Goal: Information Seeking & Learning: Learn about a topic

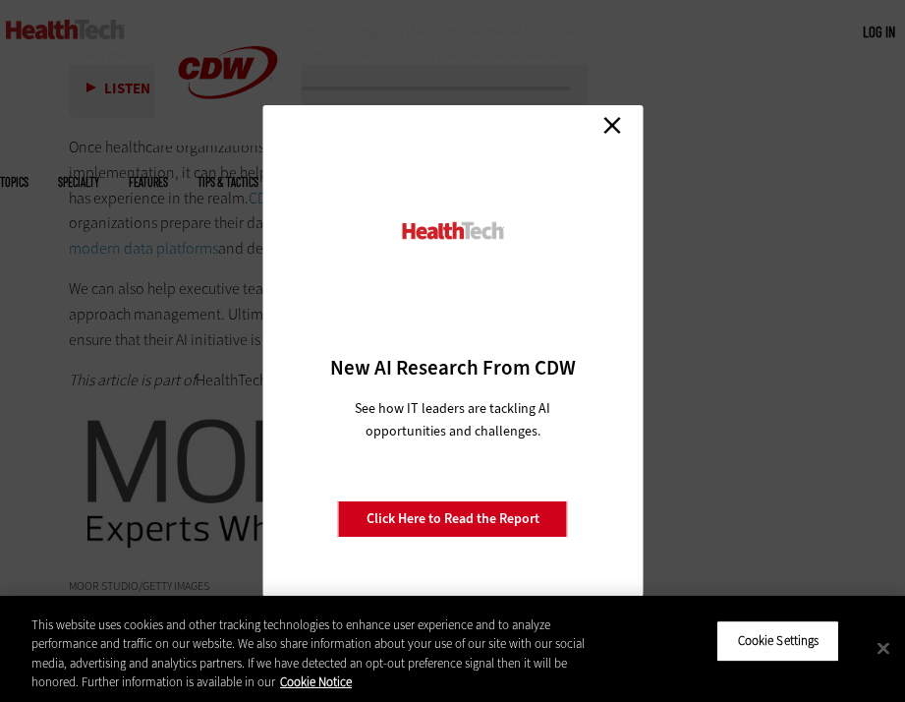
scroll to position [3932, 0]
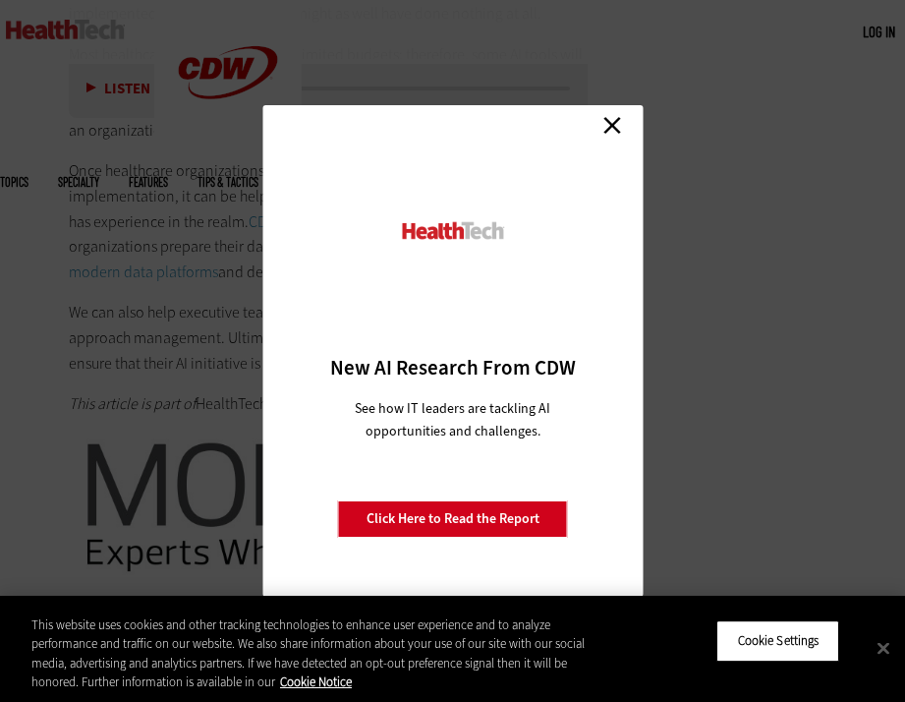
click at [620, 115] on link "Close" at bounding box center [612, 124] width 29 height 29
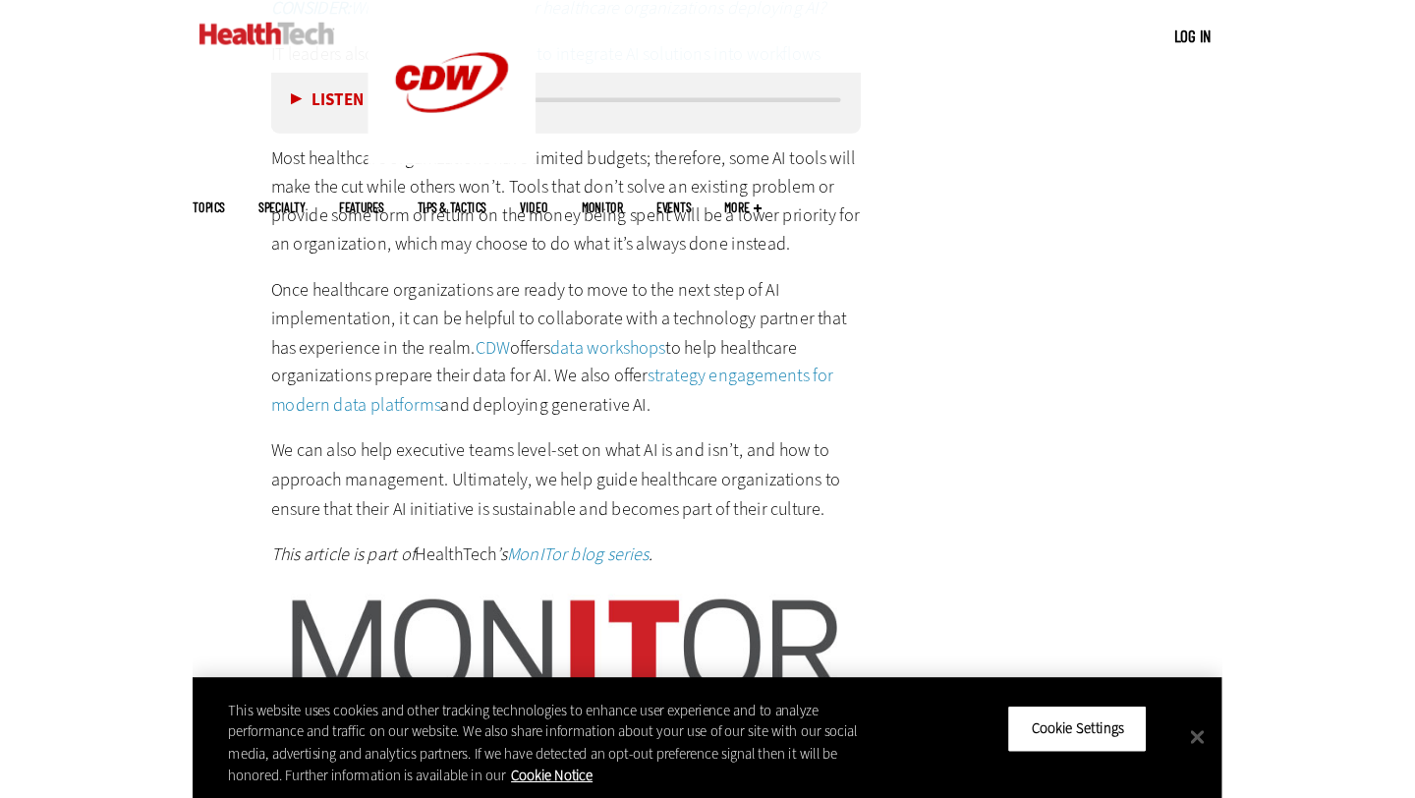
scroll to position [3827, 0]
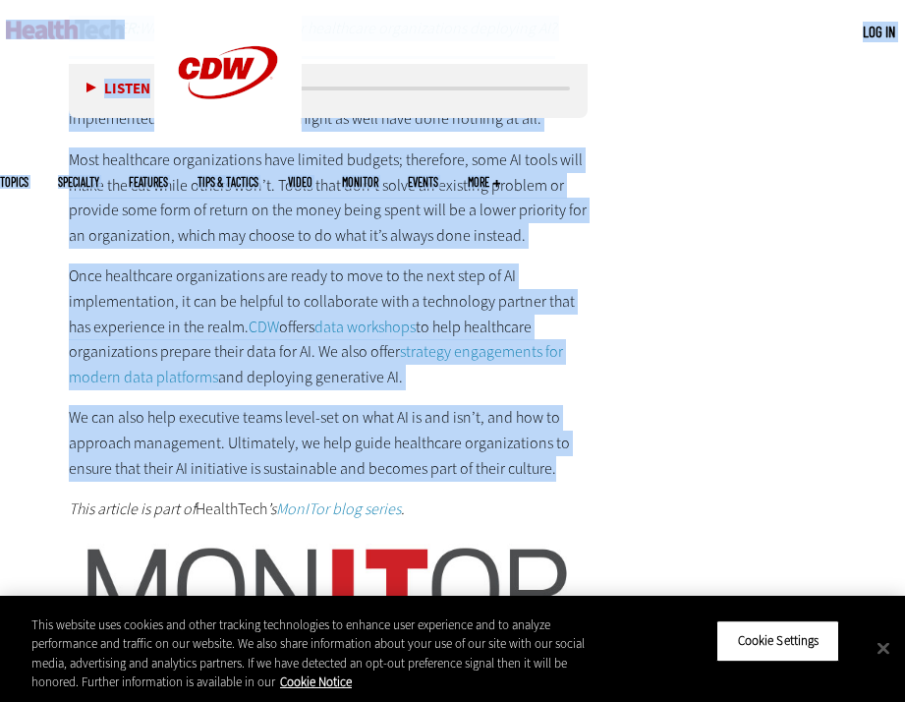
drag, startPoint x: 578, startPoint y: 417, endPoint x: 54, endPoint y: 22, distance: 656.1
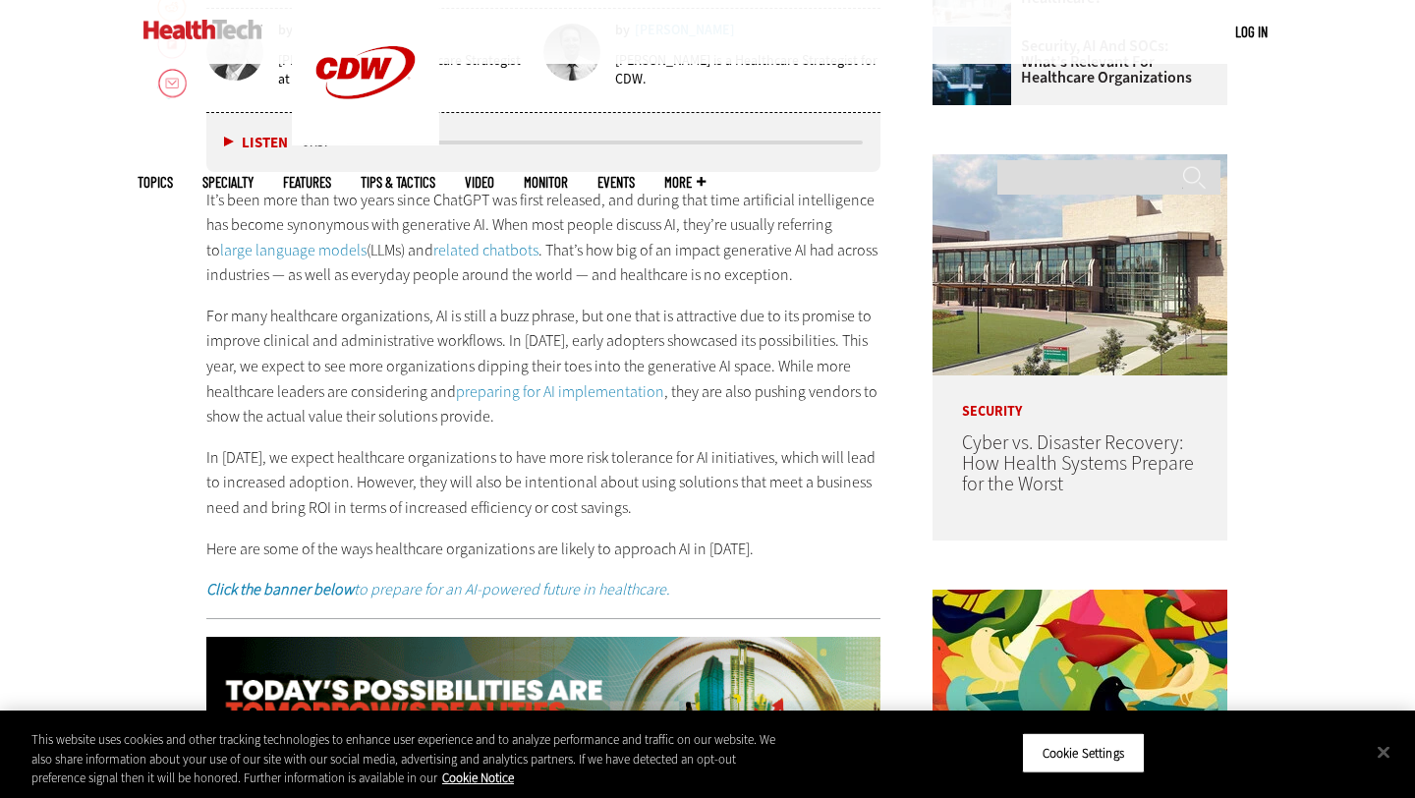
scroll to position [968, 0]
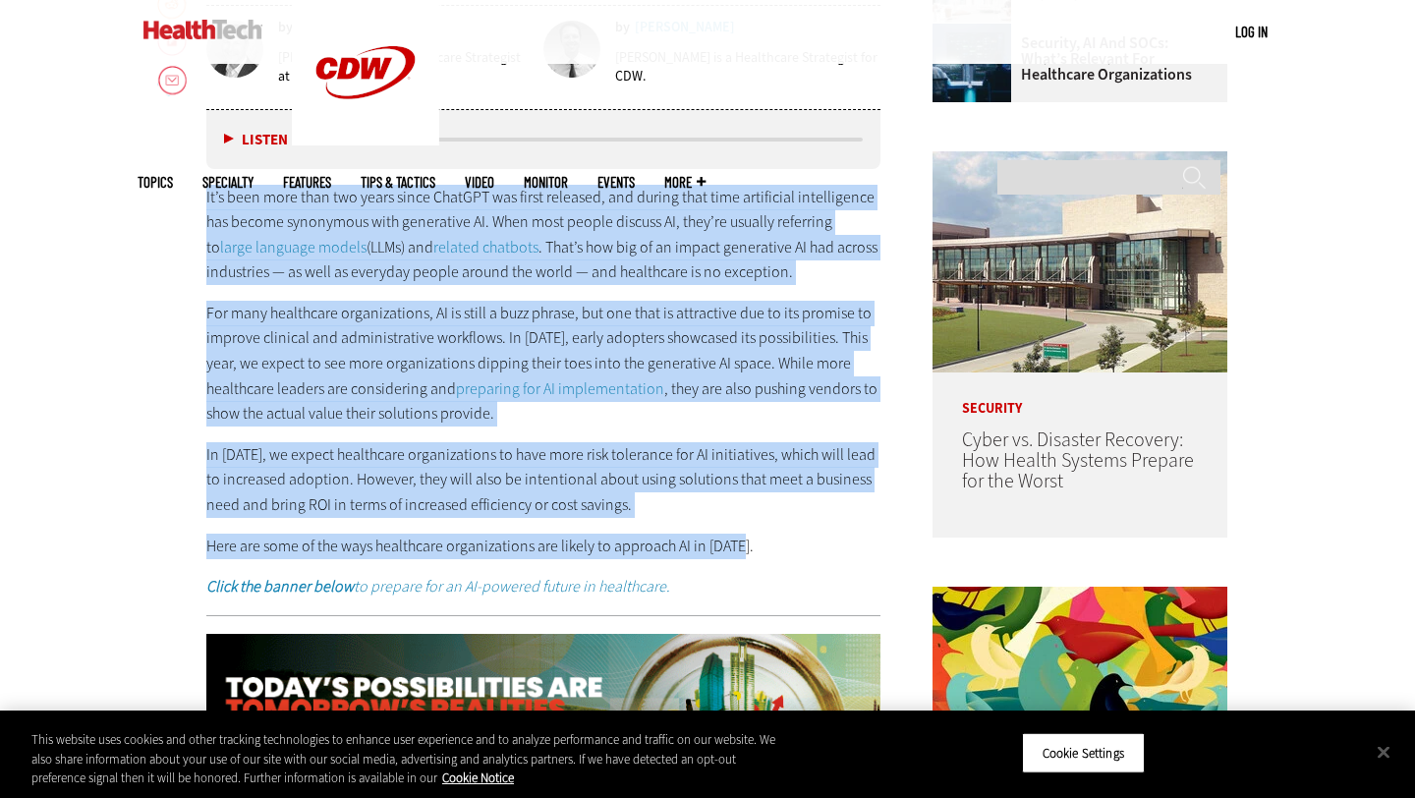
drag, startPoint x: 189, startPoint y: 192, endPoint x: 776, endPoint y: 547, distance: 687.0
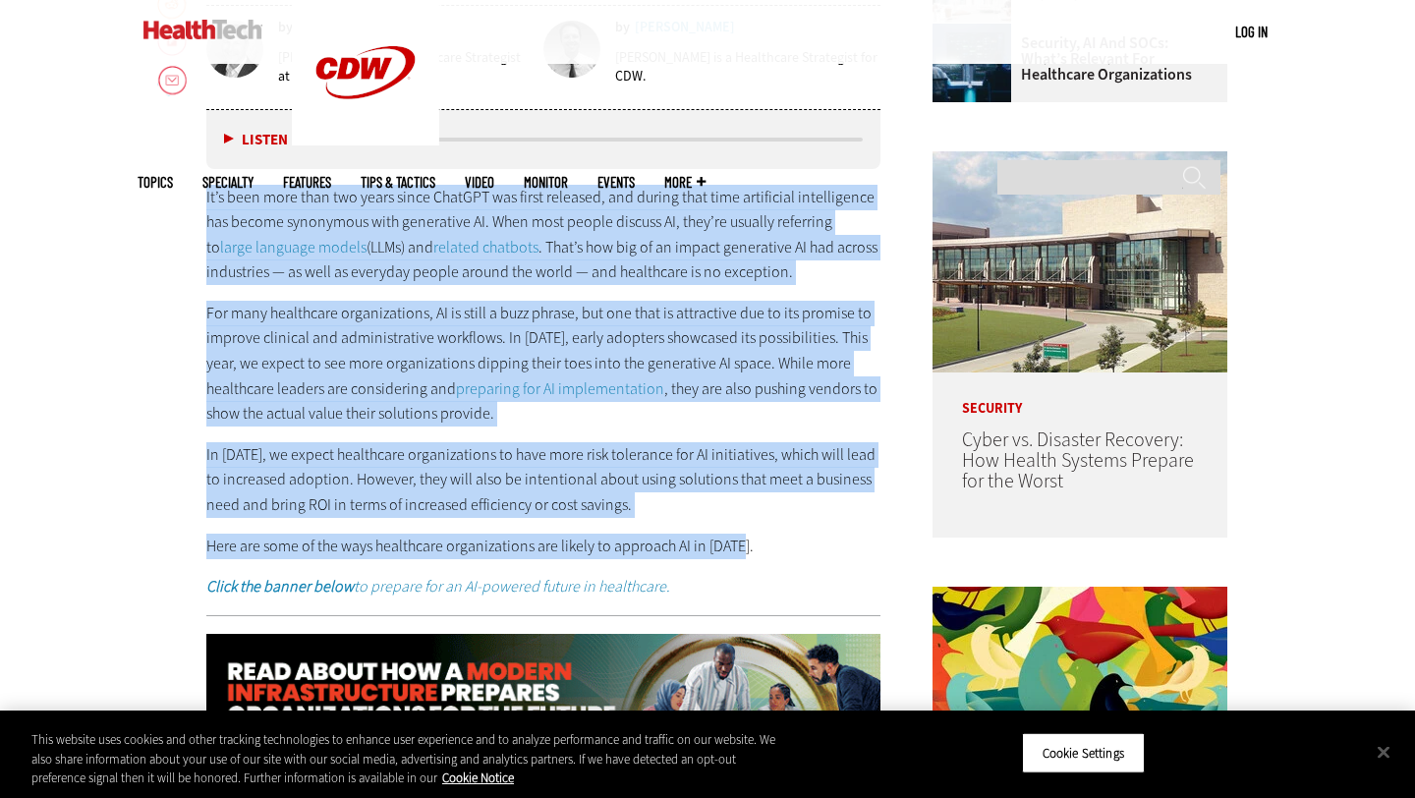
copy div "Lo’i dolo sita cons adi elits doeiu TempORI utl etdol magnaali, eni admini veni…"
click at [757, 486] on p "In [DATE], we expect healthcare organizations to have more risk tolerance for A…" at bounding box center [543, 480] width 674 height 76
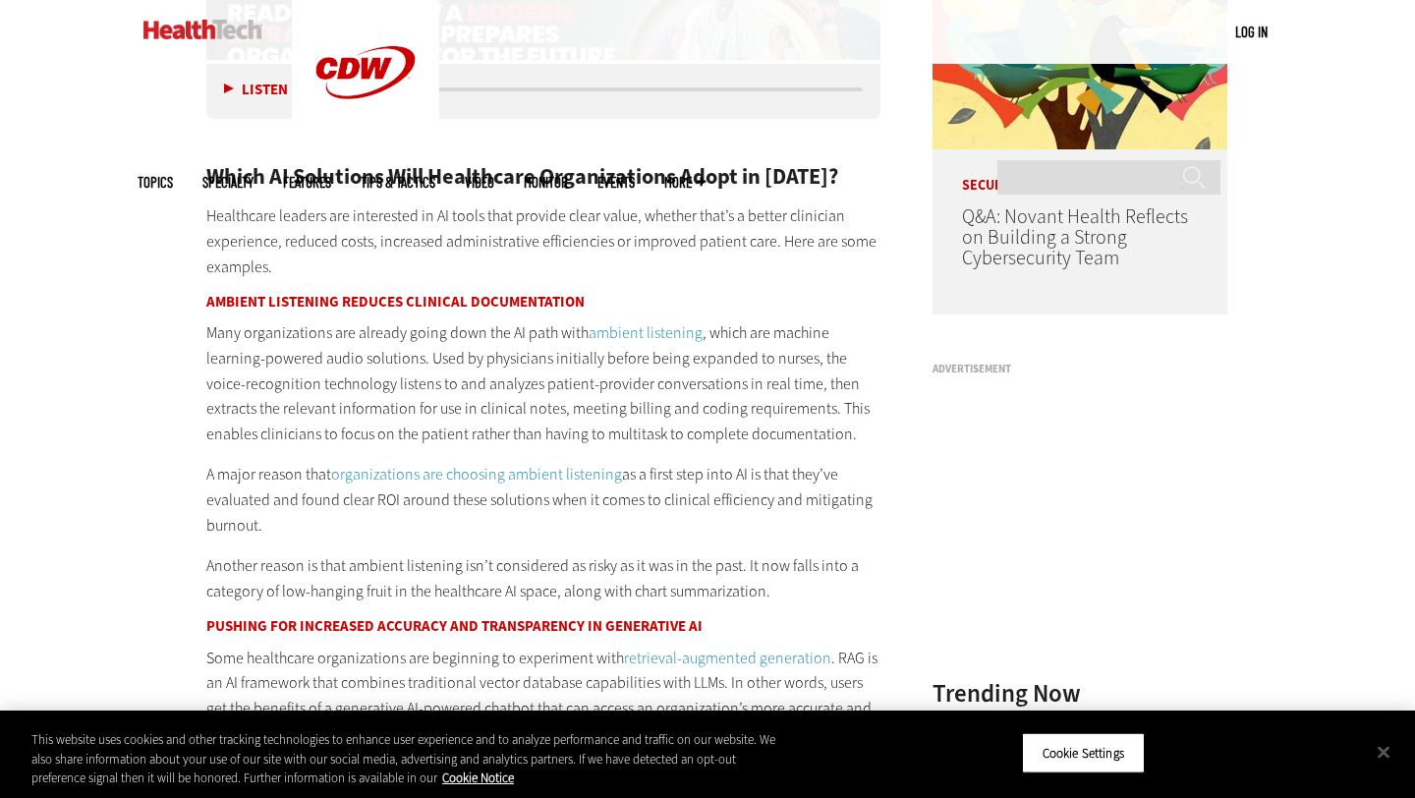
scroll to position [1652, 0]
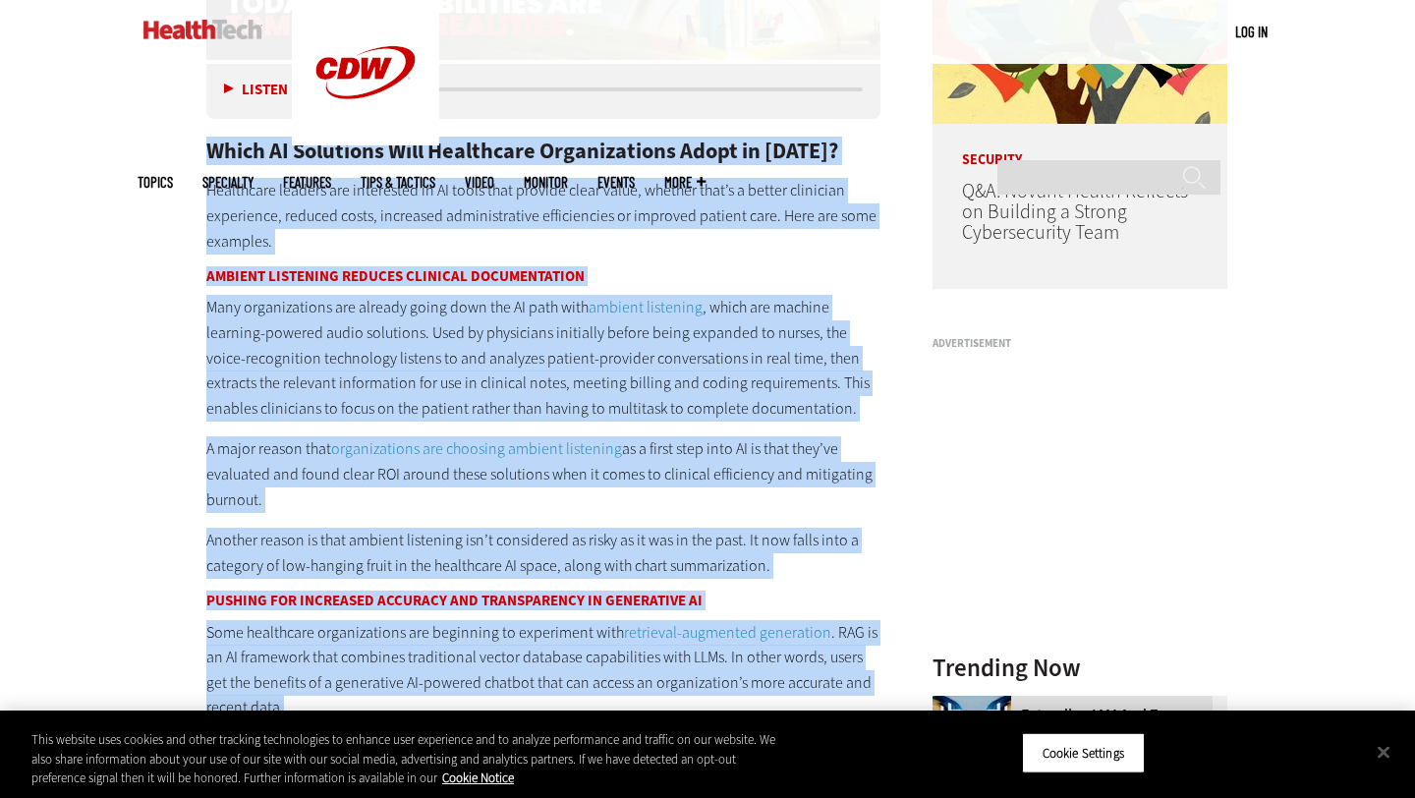
drag, startPoint x: 192, startPoint y: 141, endPoint x: 864, endPoint y: 707, distance: 878.8
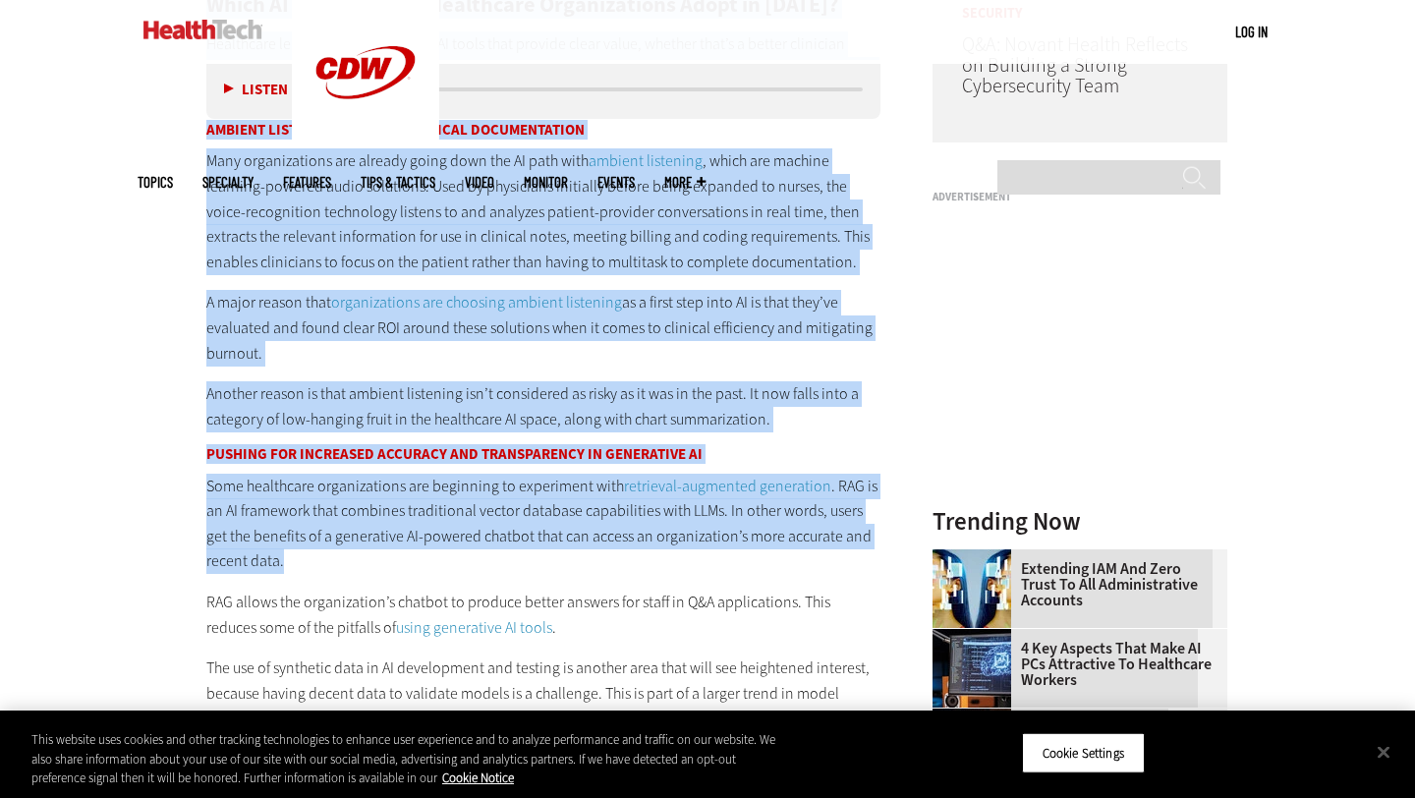
scroll to position [1808, 0]
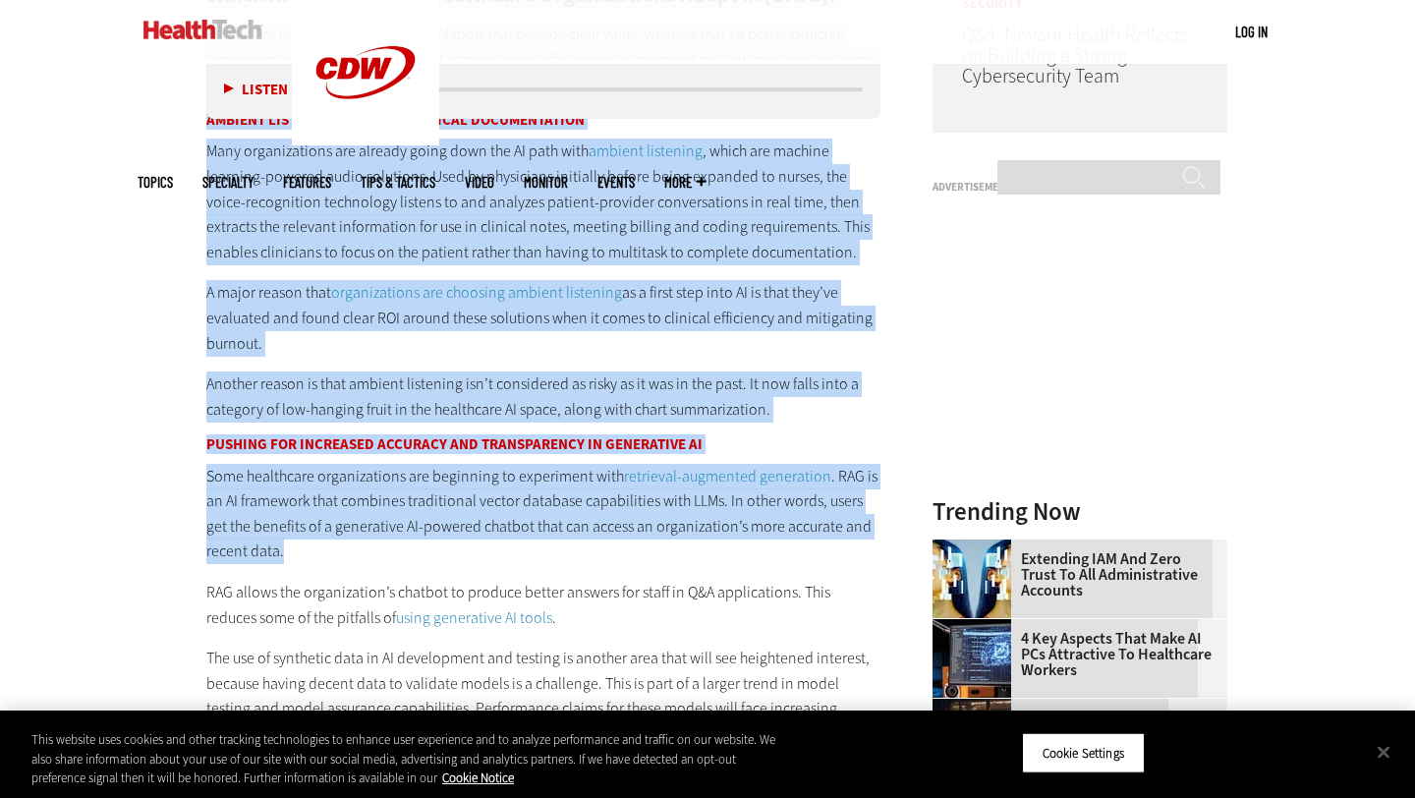
copy div "Lorem IP Dolorsita Cons Adipiscing Elitseddoeius Tempo in 5634? Utlaboreet dolo…"
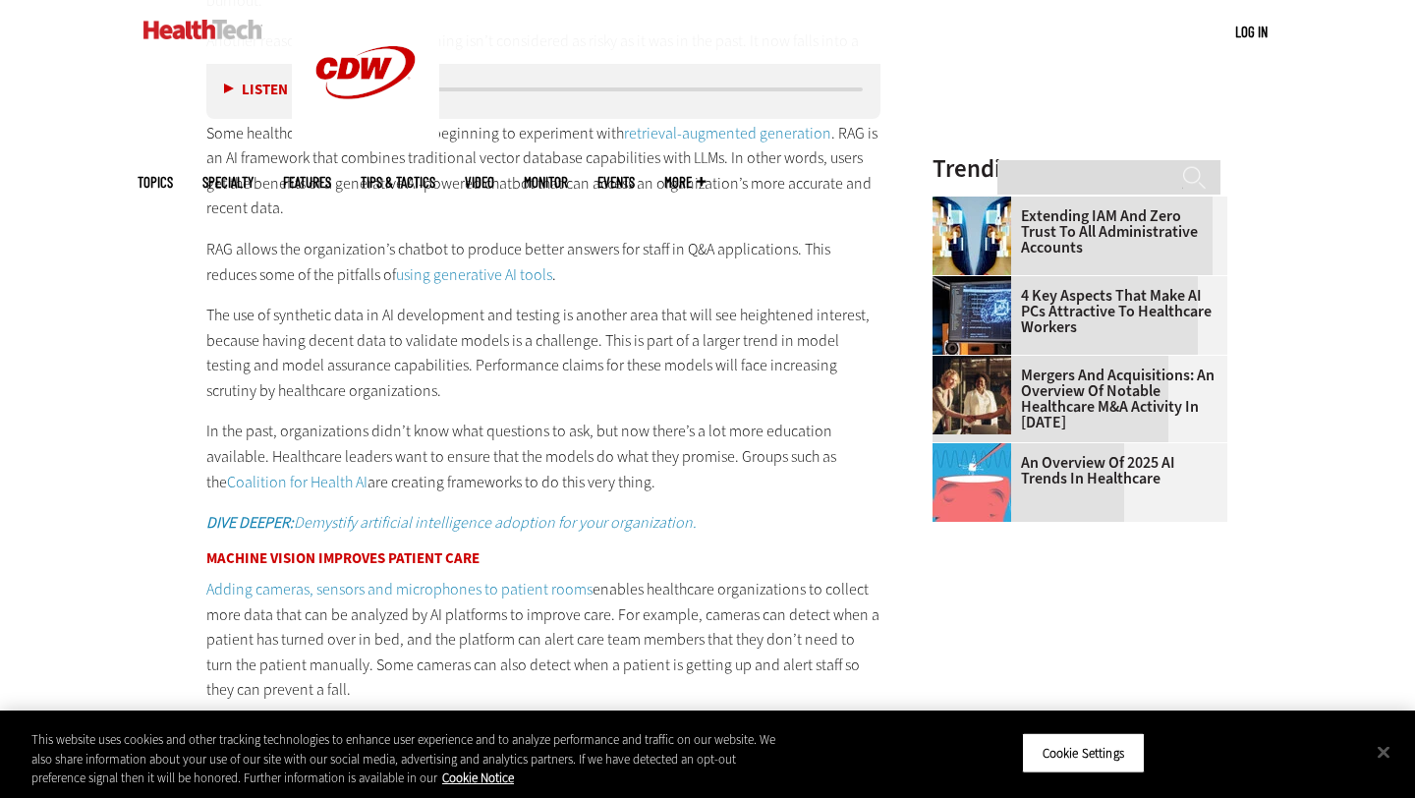
scroll to position [2165, 0]
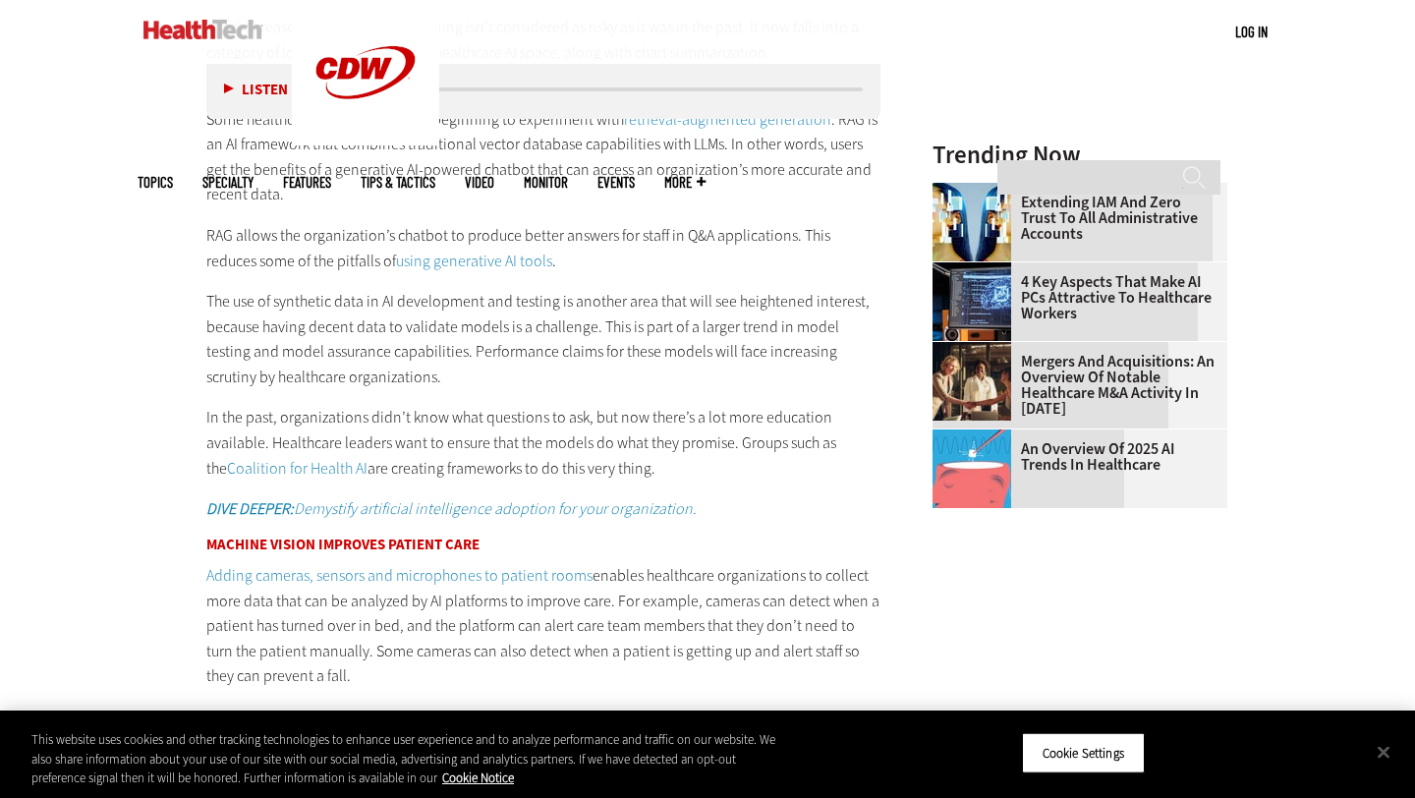
drag, startPoint x: 199, startPoint y: 221, endPoint x: 676, endPoint y: 673, distance: 656.9
click at [676, 673] on article "[DATE] Twitter Facebook LinkedIn Reddit Flipboard Email Artificial Intelligence…" at bounding box center [523, 745] width 713 height 4334
copy div "LOR ipsumd sit ametconsecte’a elitsed do eiusmod tempor incidid utl etdol ma A&…"
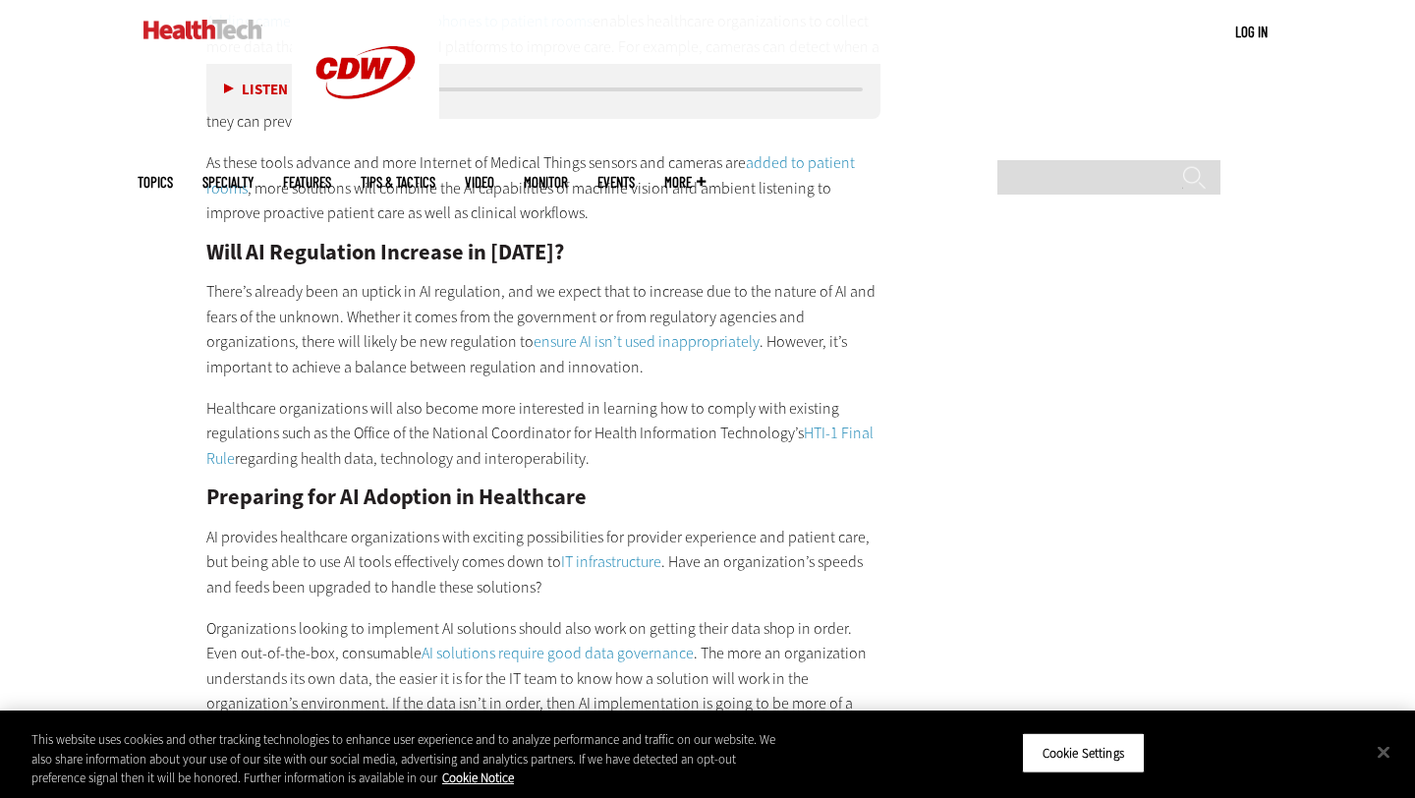
scroll to position [2720, 0]
click at [197, 486] on article "[DATE] Twitter Facebook LinkedIn Reddit Flipboard Email Artificial Intelligence…" at bounding box center [523, 190] width 713 height 4334
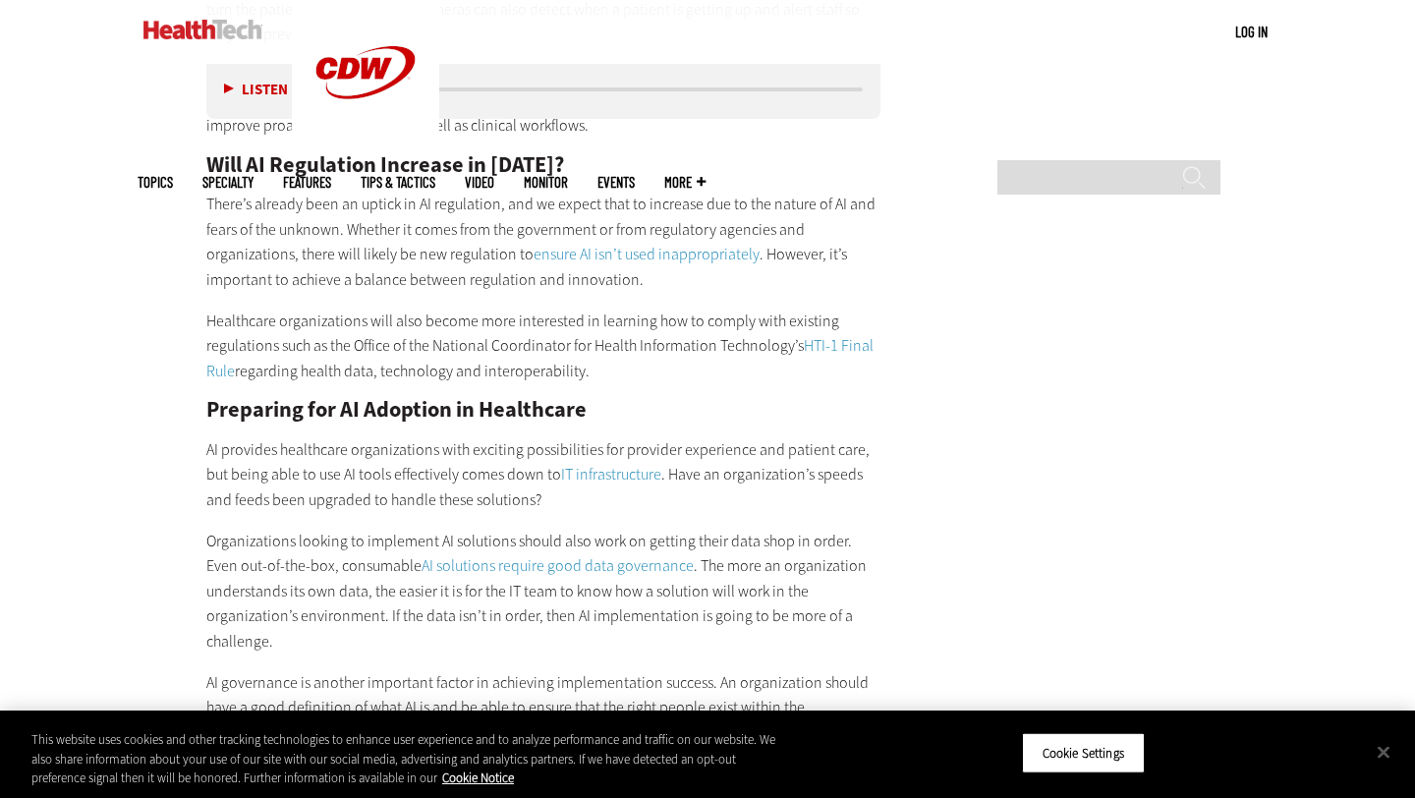
scroll to position [2808, 0]
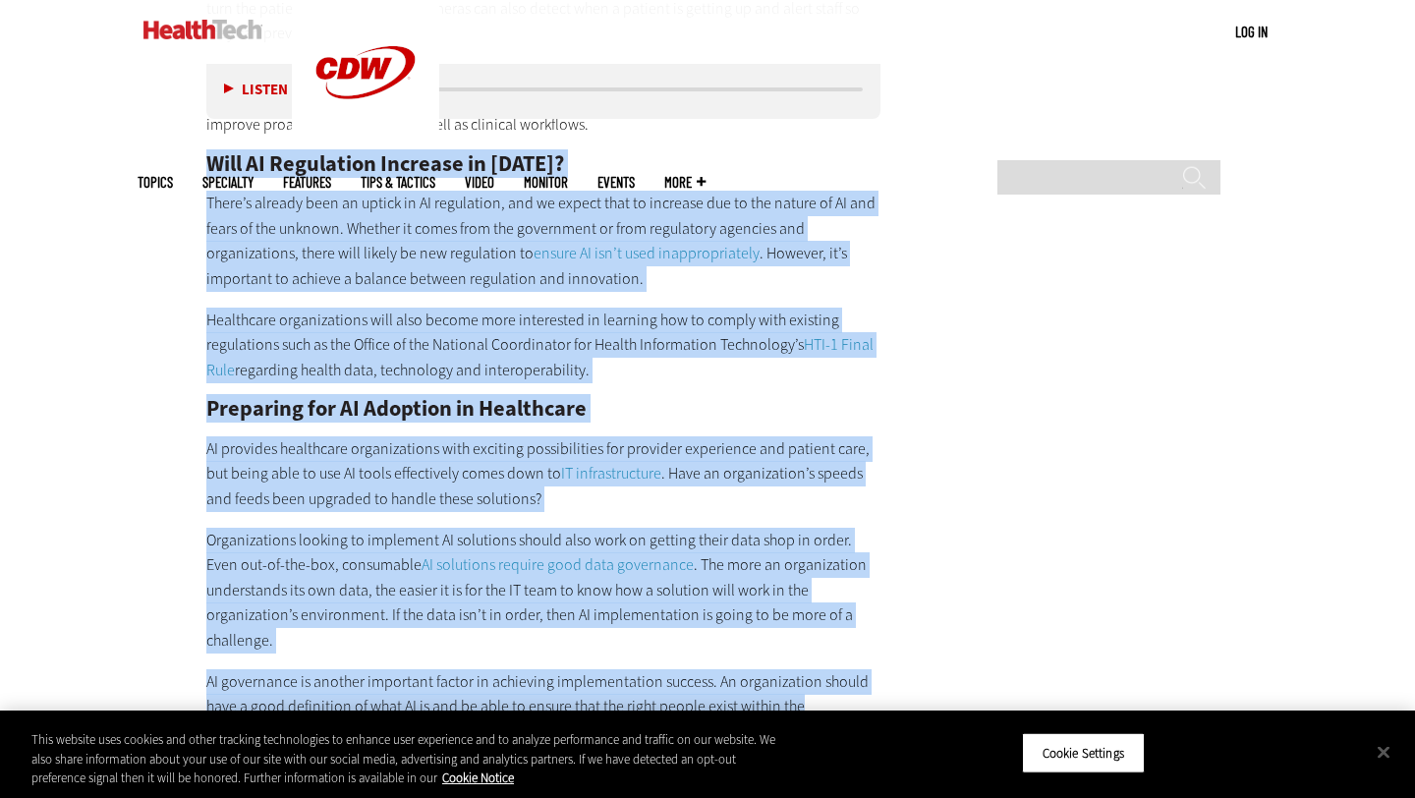
drag, startPoint x: 186, startPoint y: 168, endPoint x: 844, endPoint y: 701, distance: 846.9
click at [844, 701] on article "[DATE] Twitter Facebook LinkedIn Reddit Flipboard Email Artificial Intelligence…" at bounding box center [523, 102] width 713 height 4334
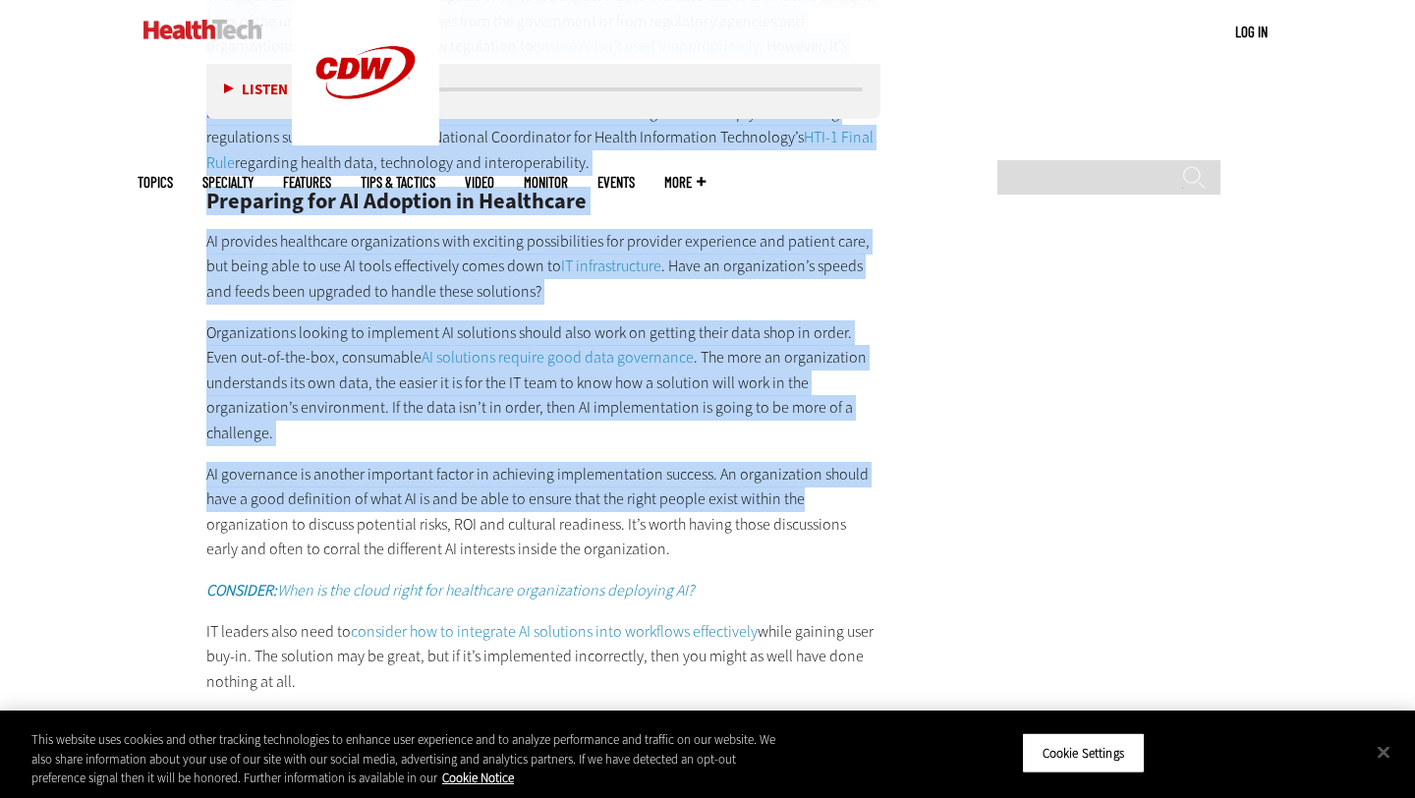
copy div "Lore IP Dolorsitam Consecte ad 8217? Elits’d eiusmod temp in utlabo et DO magna…"
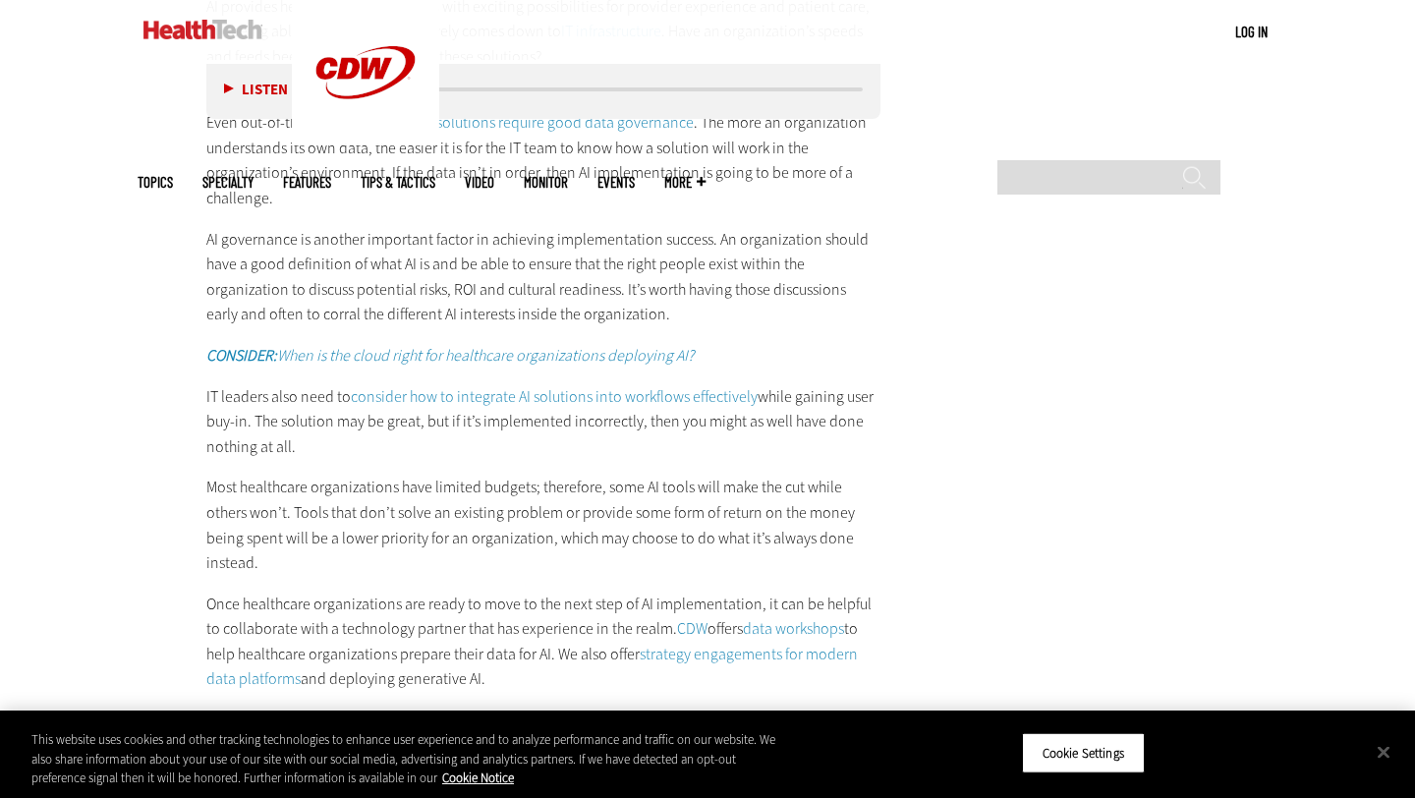
scroll to position [3251, 0]
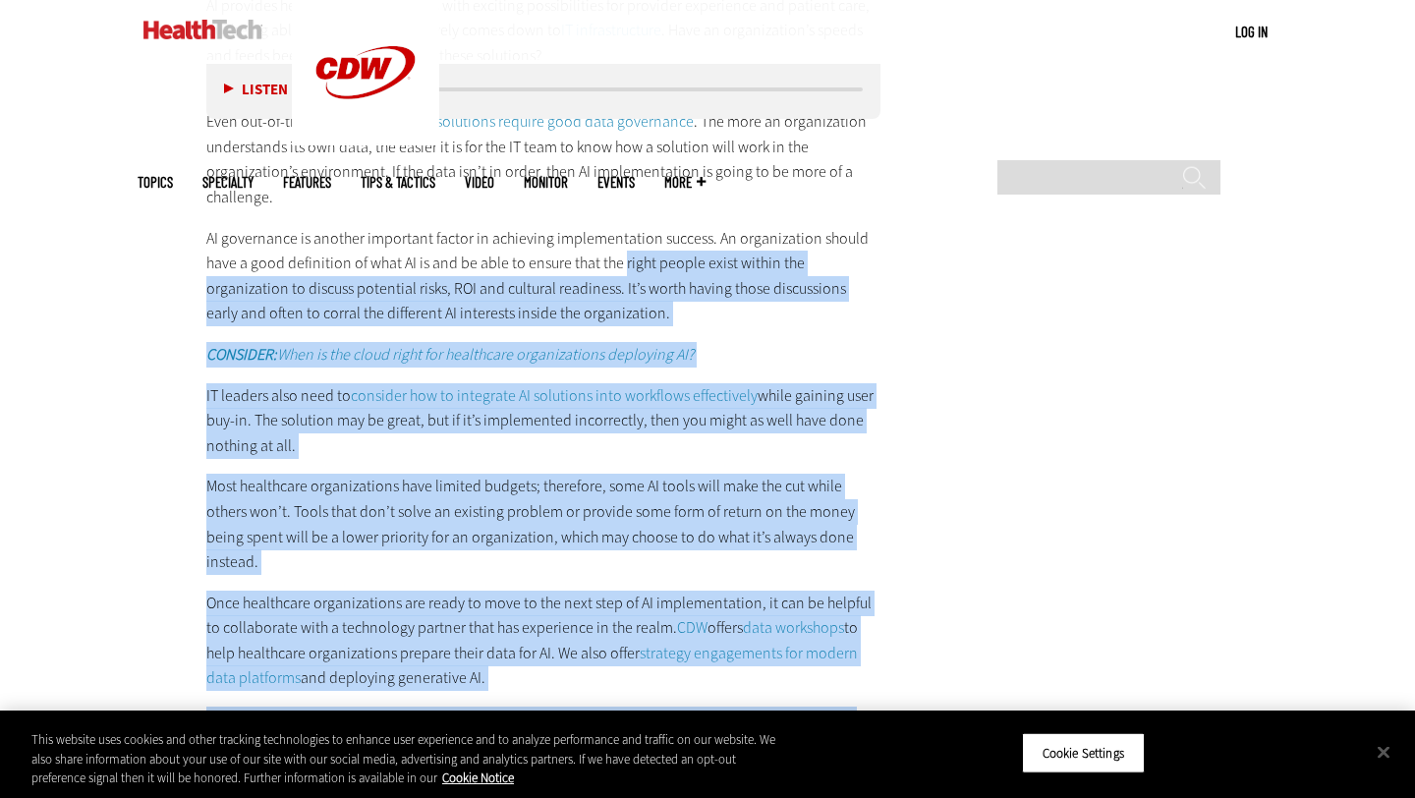
drag, startPoint x: 623, startPoint y: 258, endPoint x: 865, endPoint y: 686, distance: 491.1
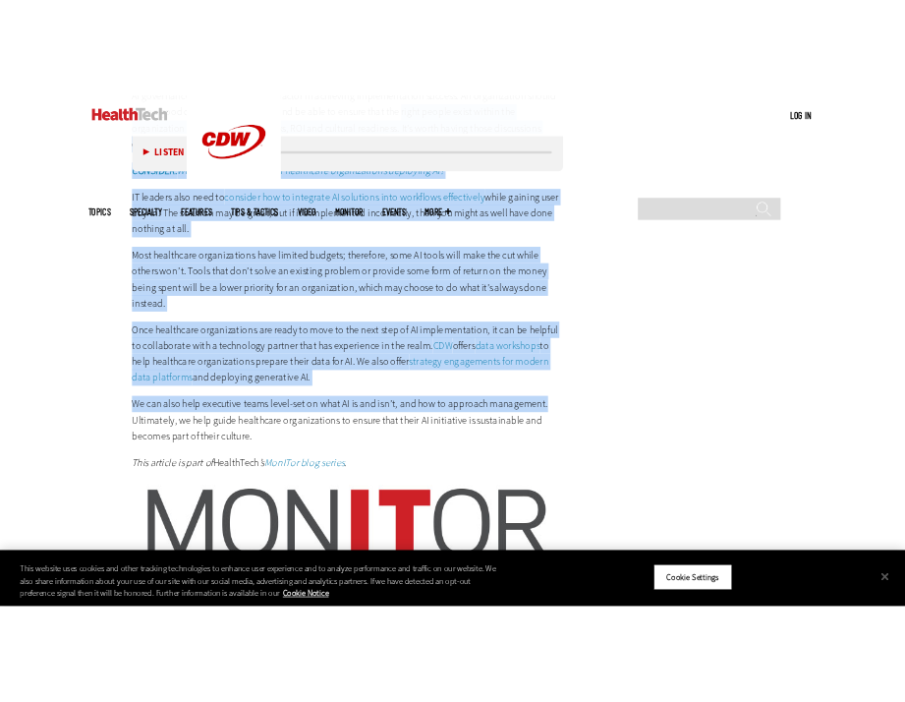
scroll to position [3491, 0]
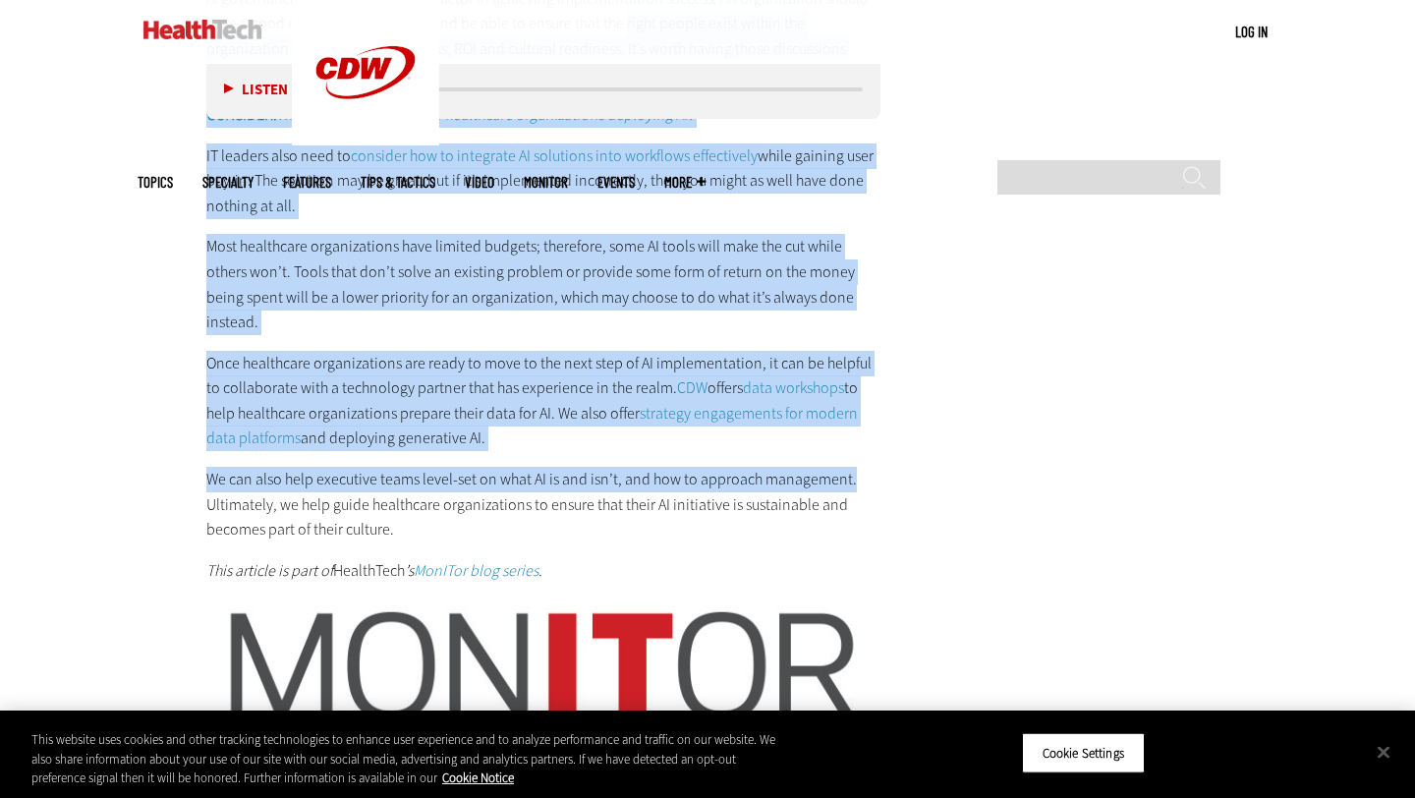
copy div "lorem ipsumd sitam consec adi elitseddoeiu te incidid utlaboree dolor, MAG ali …"
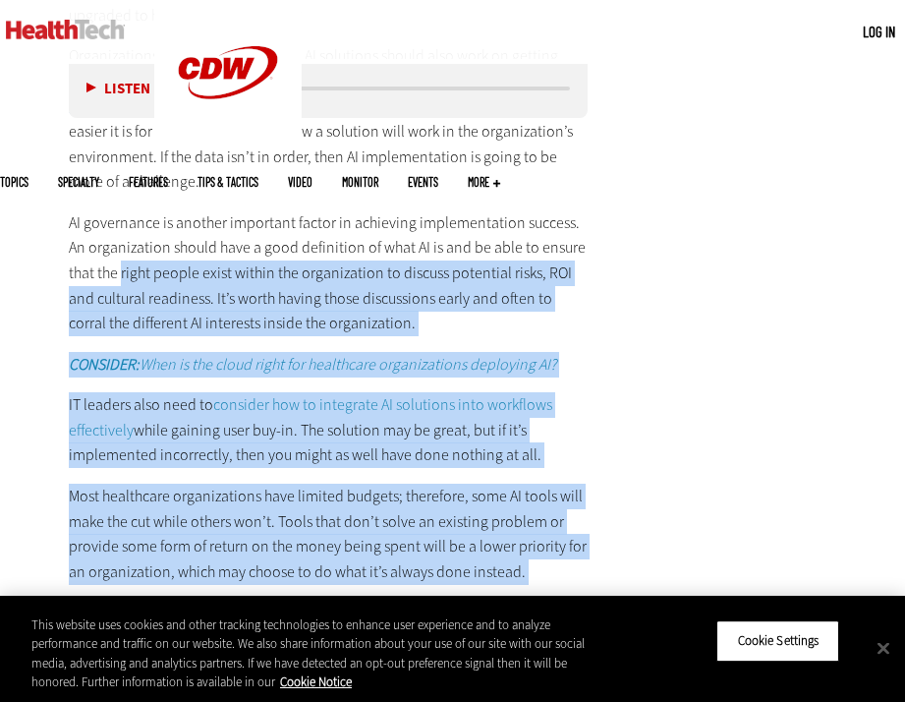
scroll to position [0, 0]
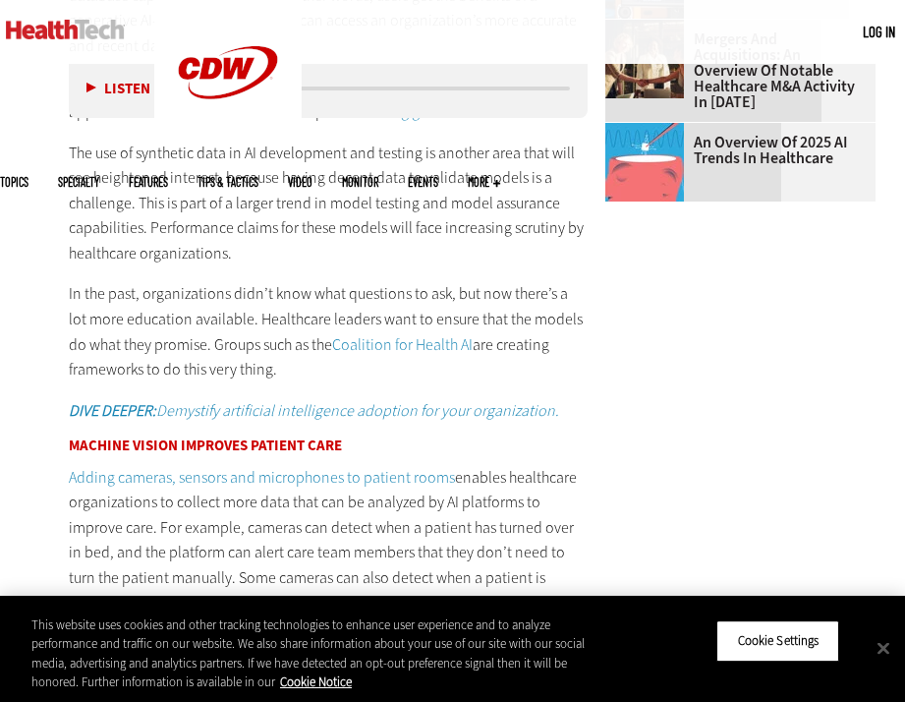
scroll to position [1825, 0]
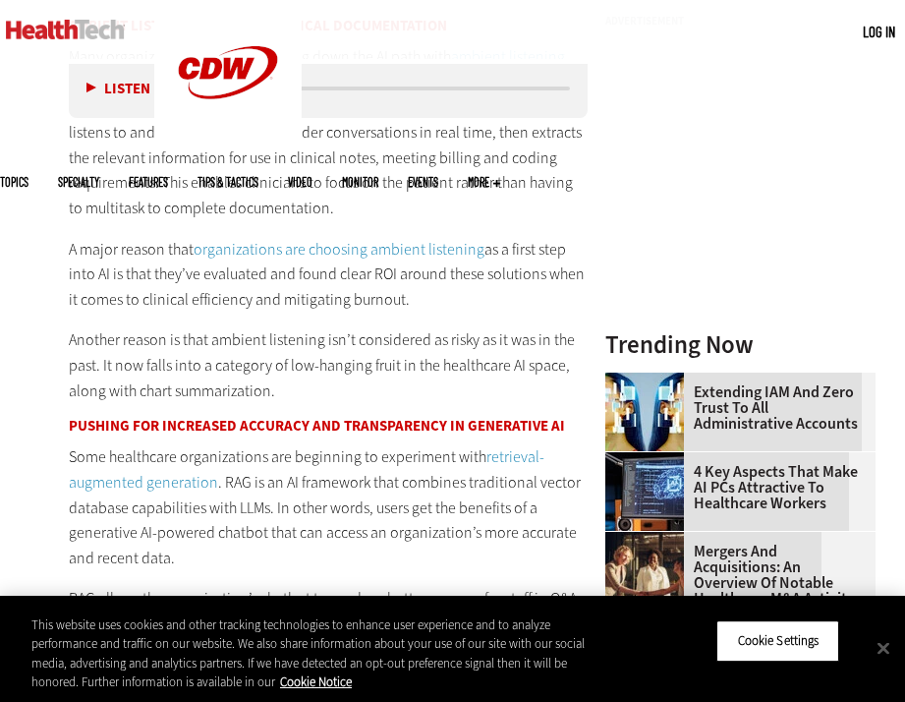
click at [549, 327] on p "Another reason is that ambient listening isn’t considered as risky as it was in…" at bounding box center [328, 365] width 519 height 76
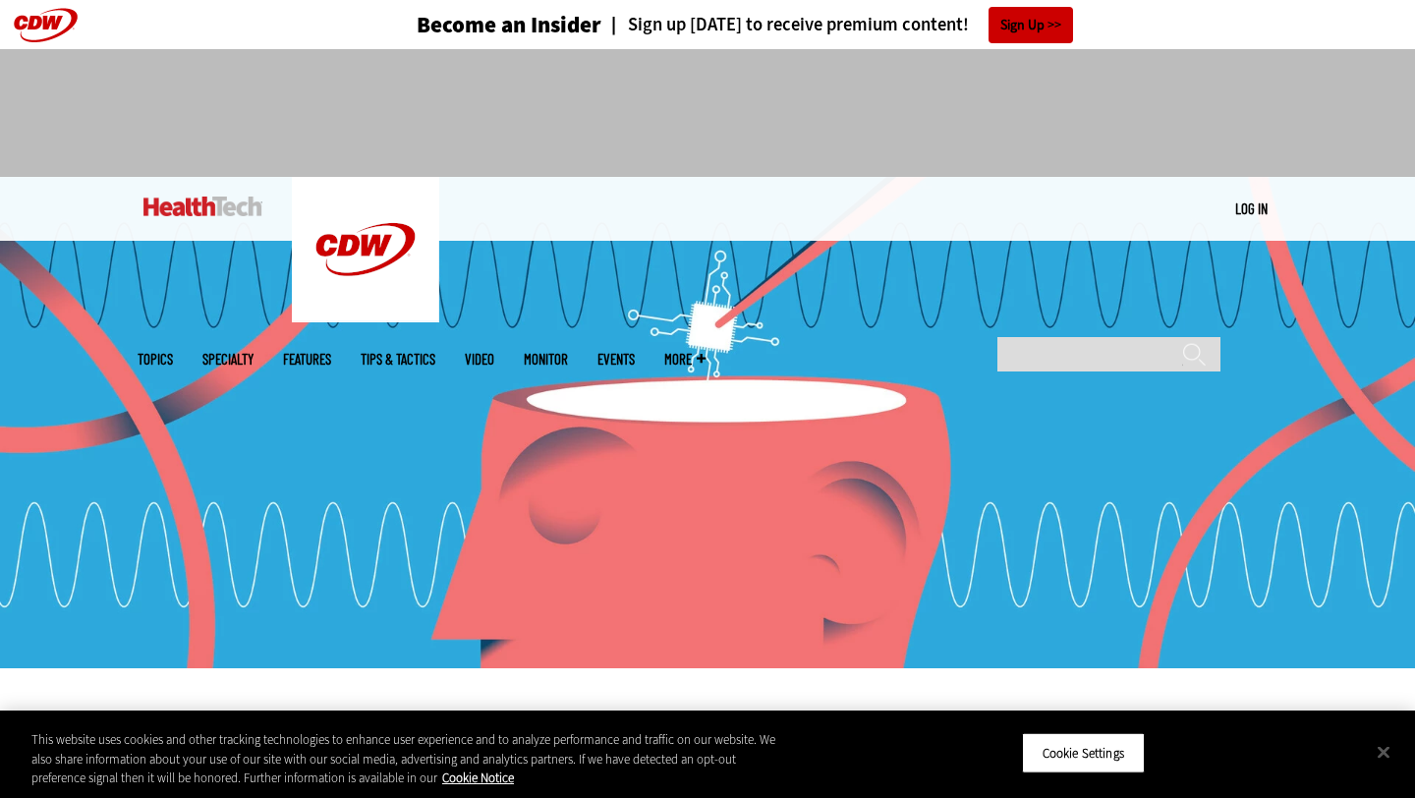
scroll to position [0, 0]
click at [207, 582] on img at bounding box center [707, 422] width 1415 height 491
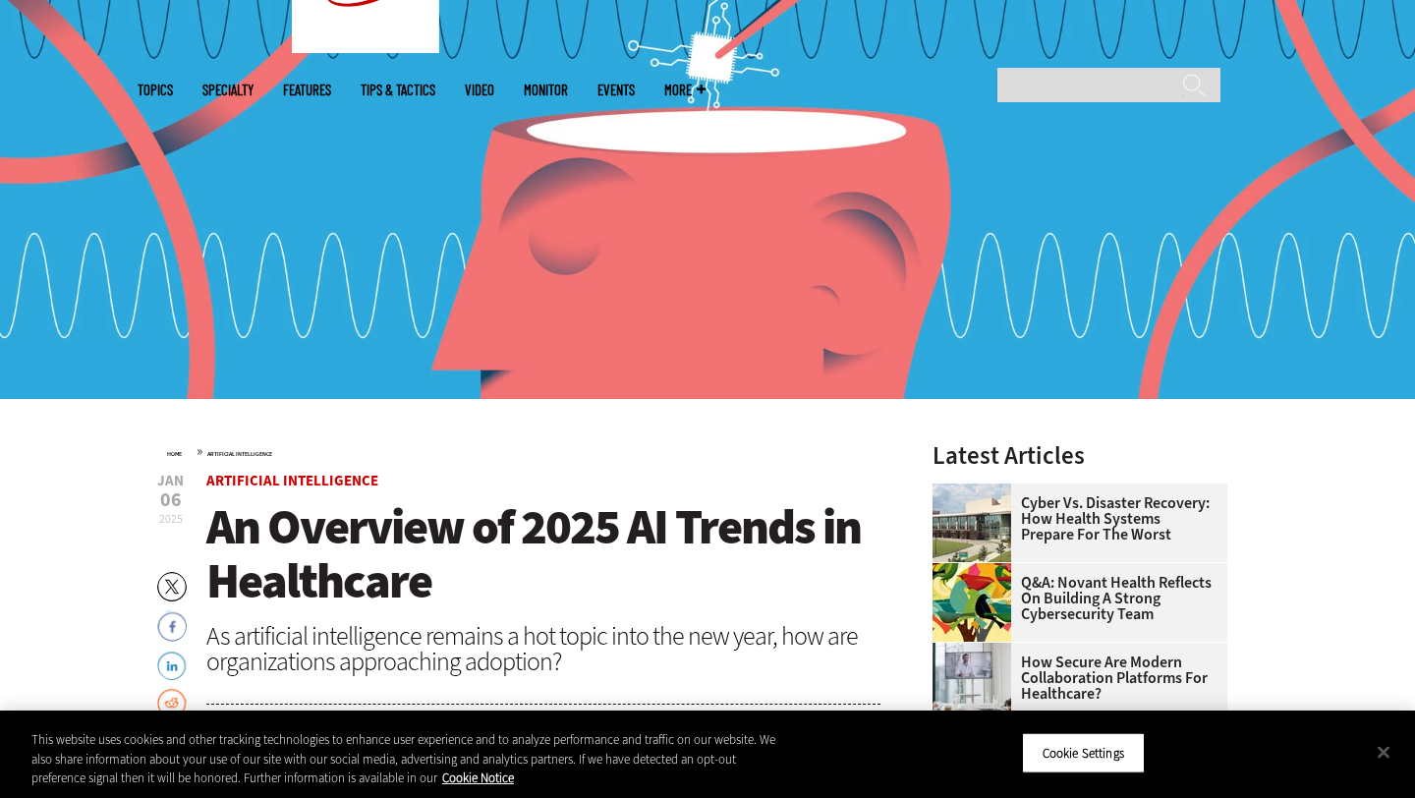
scroll to position [313, 0]
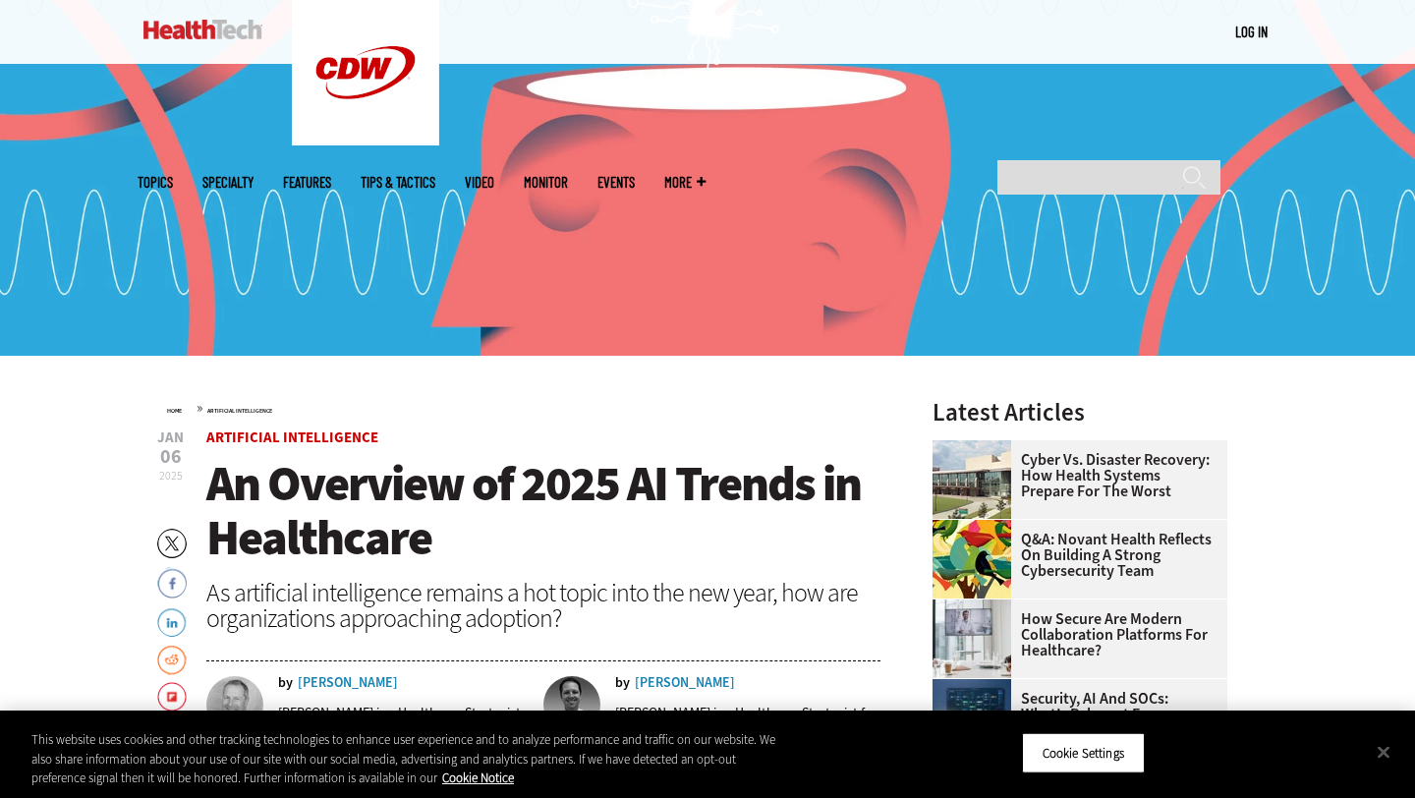
click at [770, 552] on h1 "An Overview of 2025 AI Trends in Healthcare" at bounding box center [543, 511] width 674 height 108
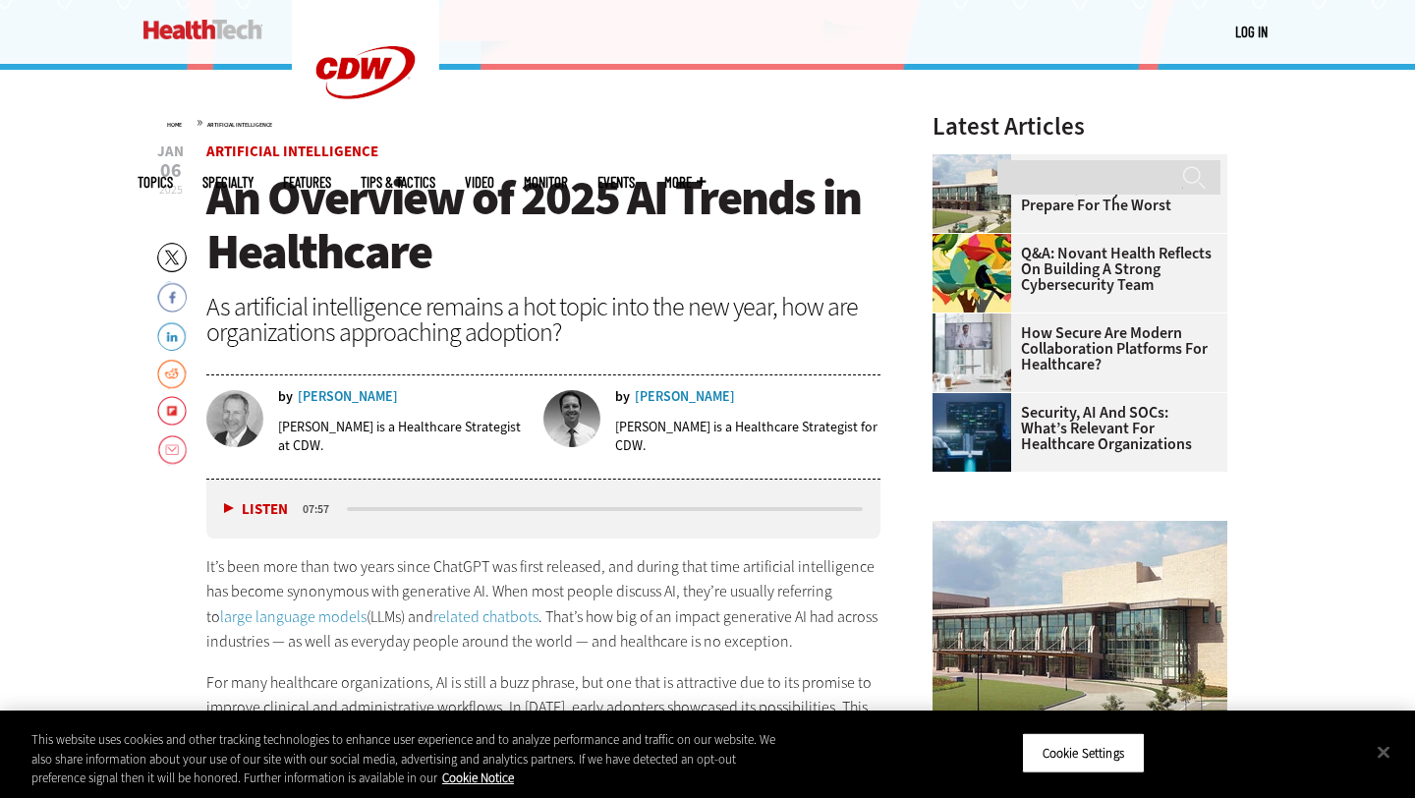
scroll to position [595, 0]
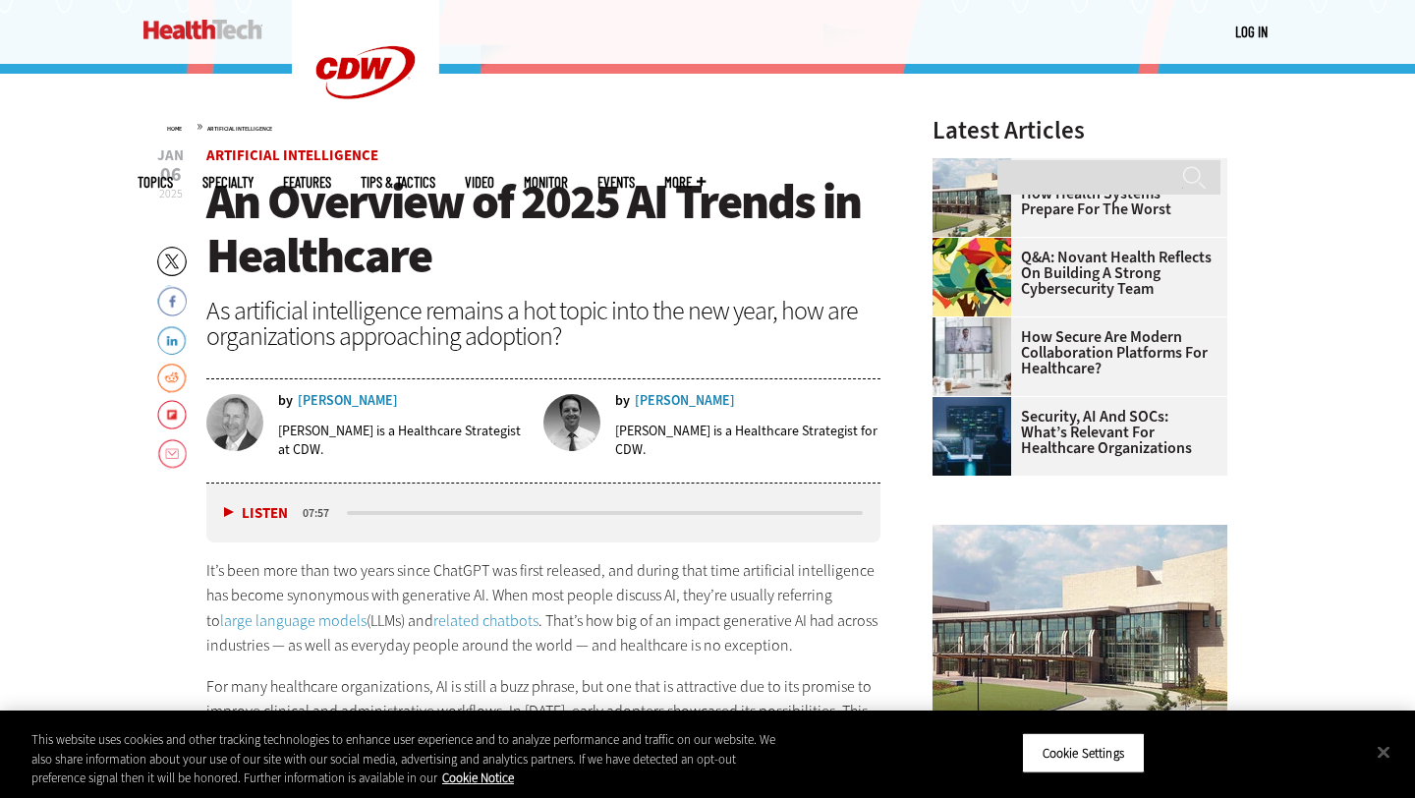
click at [808, 337] on div "As artificial intelligence remains a hot topic into the new year, how are organ…" at bounding box center [543, 323] width 674 height 51
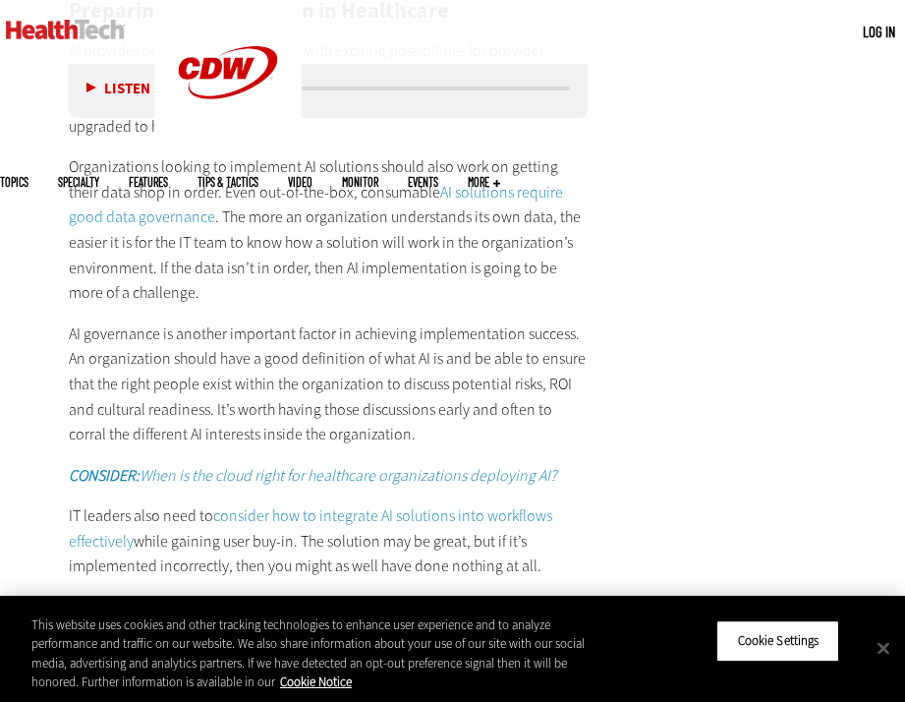
scroll to position [0, 0]
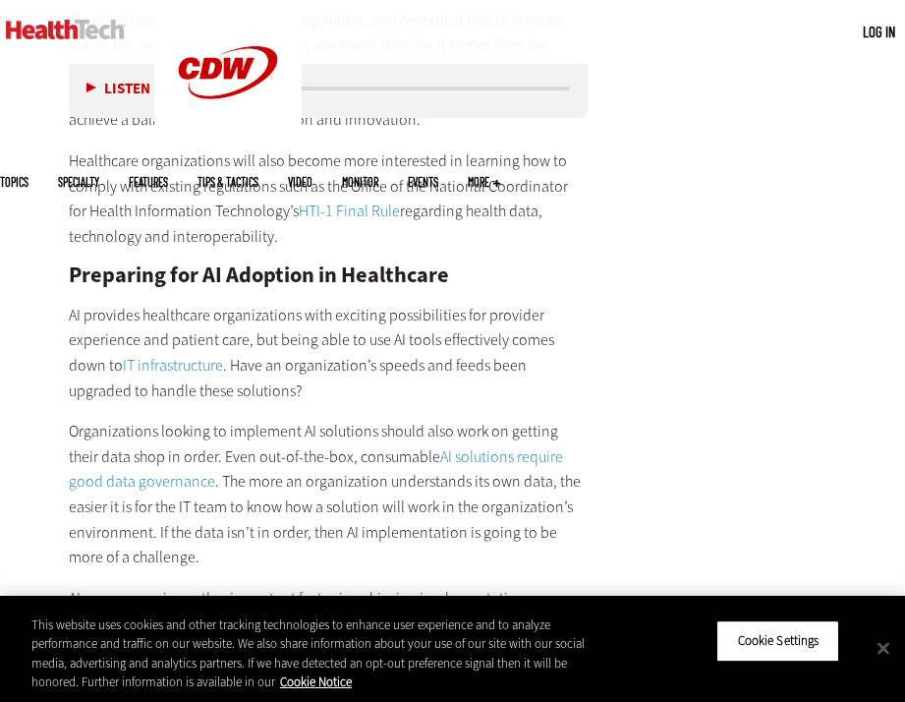
scroll to position [2402, 0]
